Goal: Information Seeking & Learning: Learn about a topic

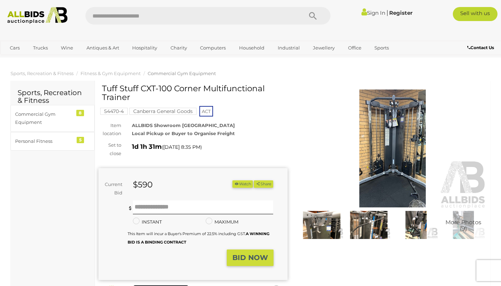
click at [405, 130] on img at bounding box center [392, 149] width 189 height 122
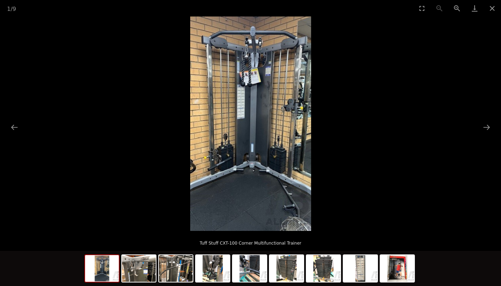
click at [482, 129] on button "Next slide" at bounding box center [486, 128] width 15 height 14
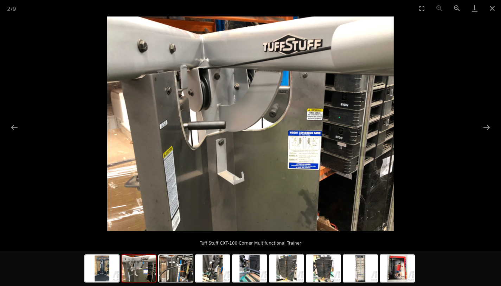
click at [482, 129] on button "Next slide" at bounding box center [486, 128] width 15 height 14
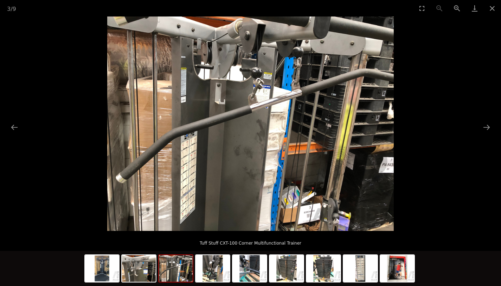
click at [482, 129] on button "Next slide" at bounding box center [486, 128] width 15 height 14
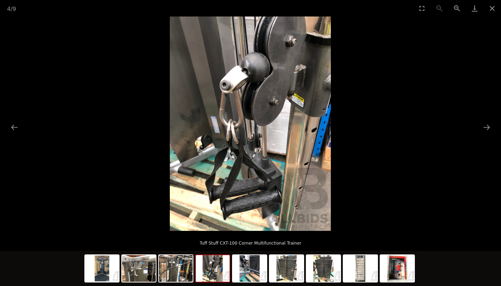
click at [482, 129] on button "Next slide" at bounding box center [486, 128] width 15 height 14
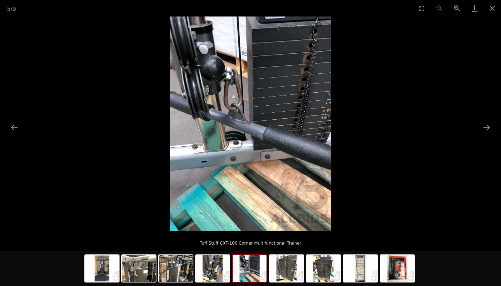
click at [482, 129] on button "Next slide" at bounding box center [486, 128] width 15 height 14
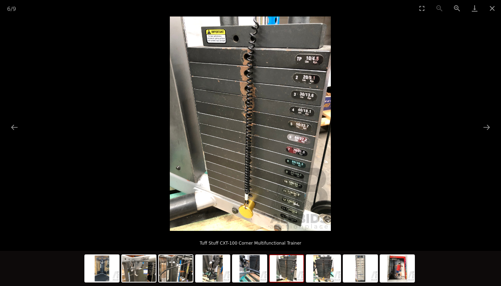
click at [482, 129] on button "Next slide" at bounding box center [486, 128] width 15 height 14
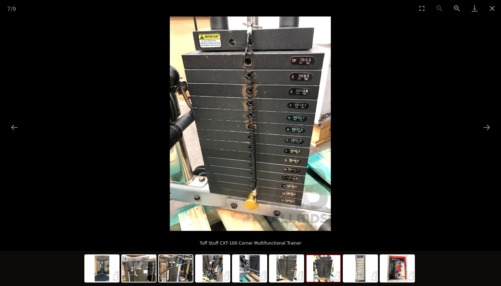
click at [482, 129] on button "Next slide" at bounding box center [486, 128] width 15 height 14
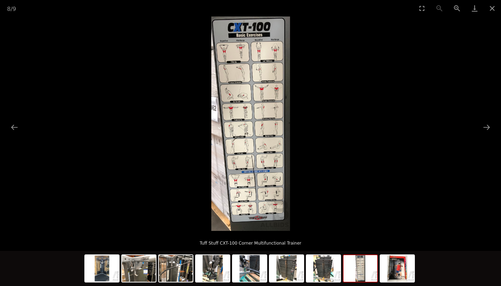
click at [482, 129] on button "Next slide" at bounding box center [486, 128] width 15 height 14
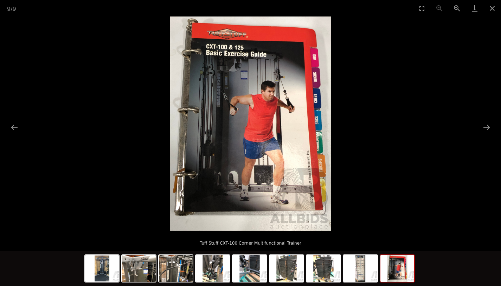
click at [482, 129] on button "Next slide" at bounding box center [486, 128] width 15 height 14
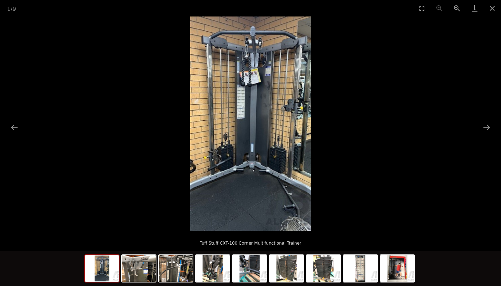
click at [482, 129] on button "Next slide" at bounding box center [486, 128] width 15 height 14
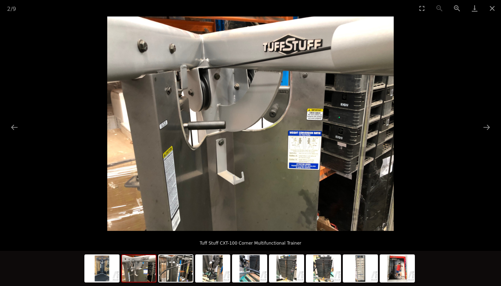
click at [494, 6] on button "Close gallery" at bounding box center [492, 8] width 18 height 17
